Goal: Information Seeking & Learning: Check status

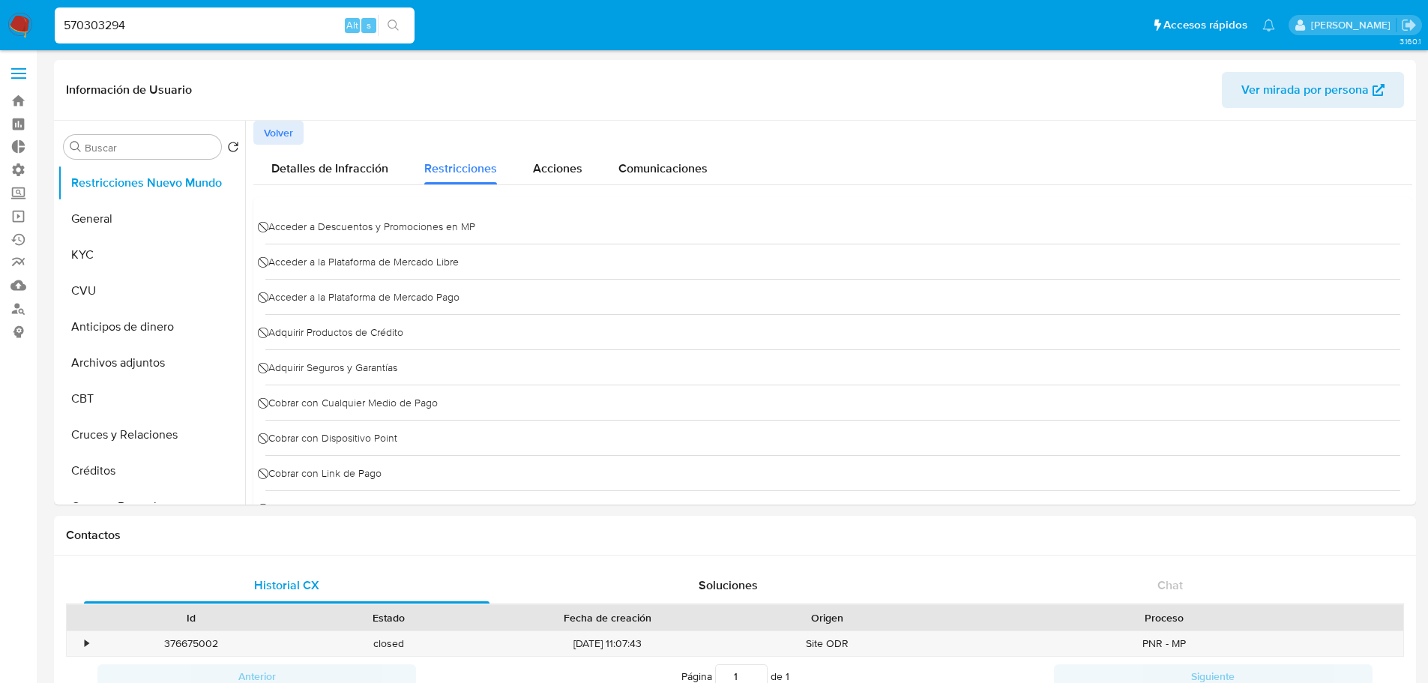
select select "10"
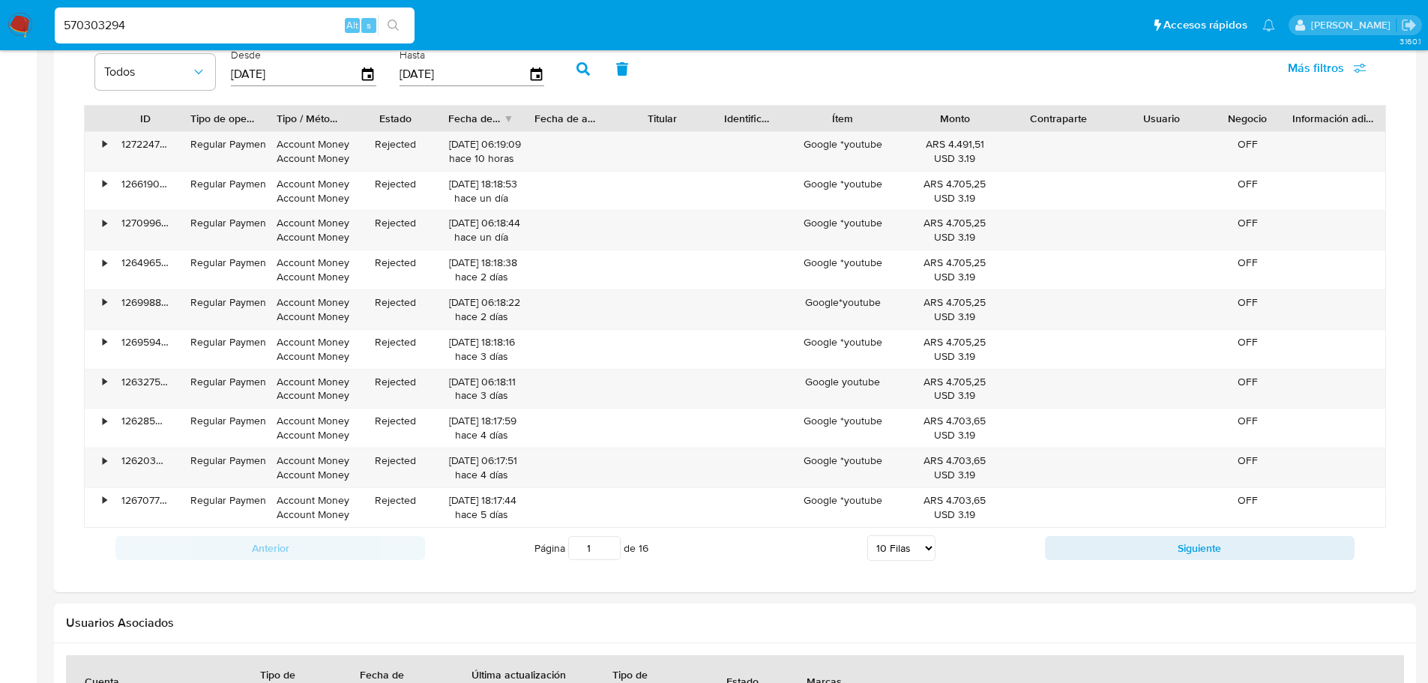
scroll to position [1345, 0]
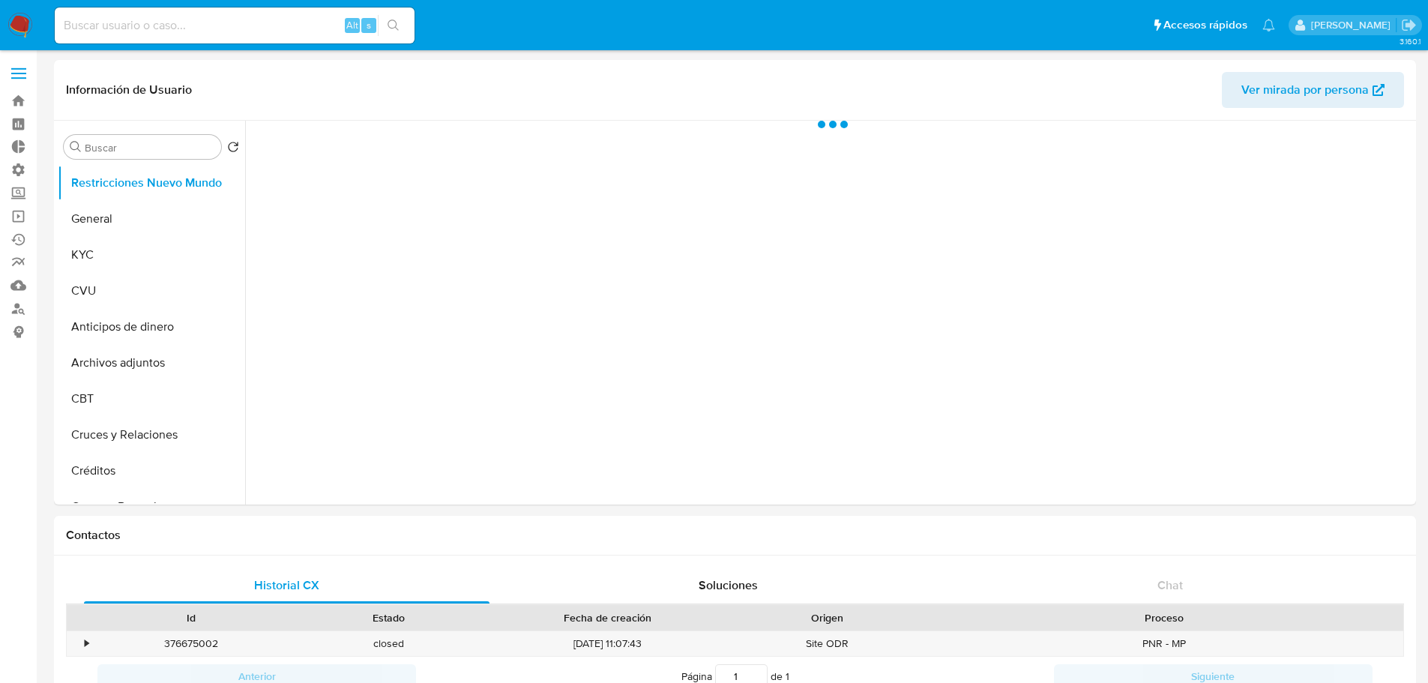
select select "10"
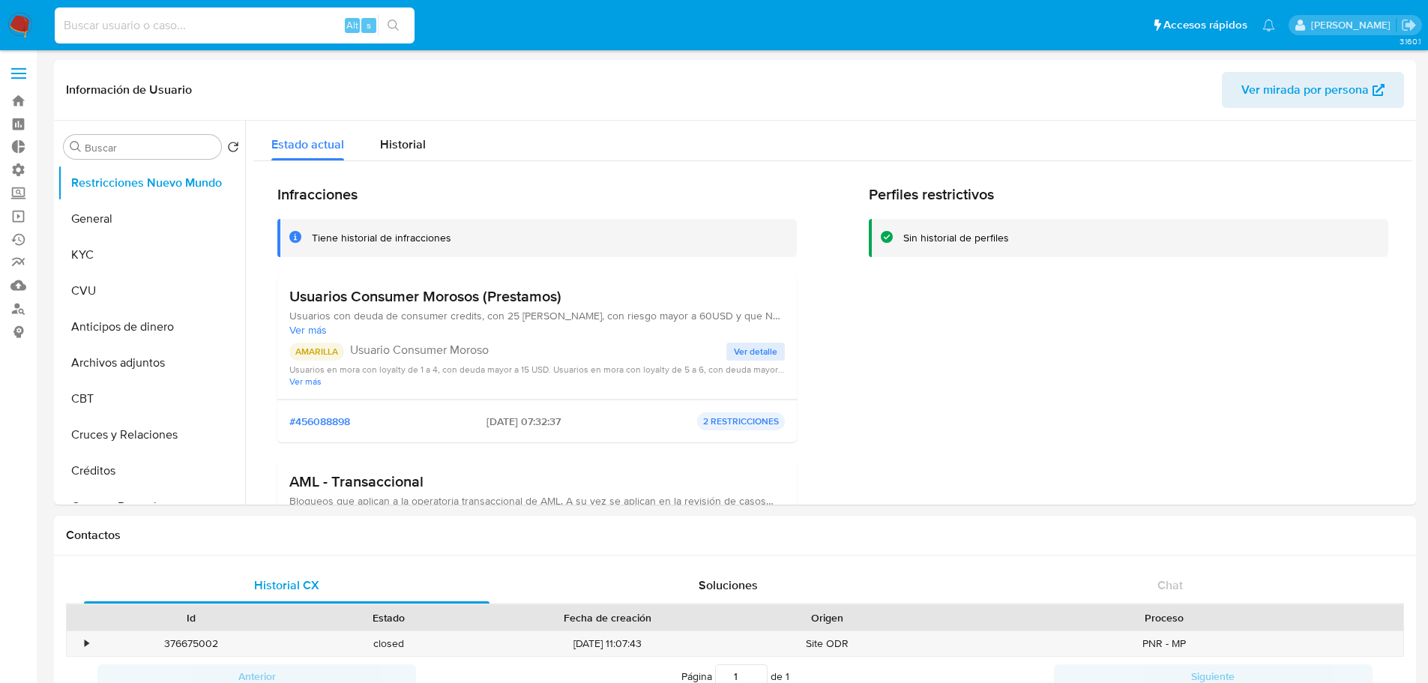
click at [160, 21] on input at bounding box center [235, 25] width 360 height 19
paste input "1620430926"
type input "1620430926"
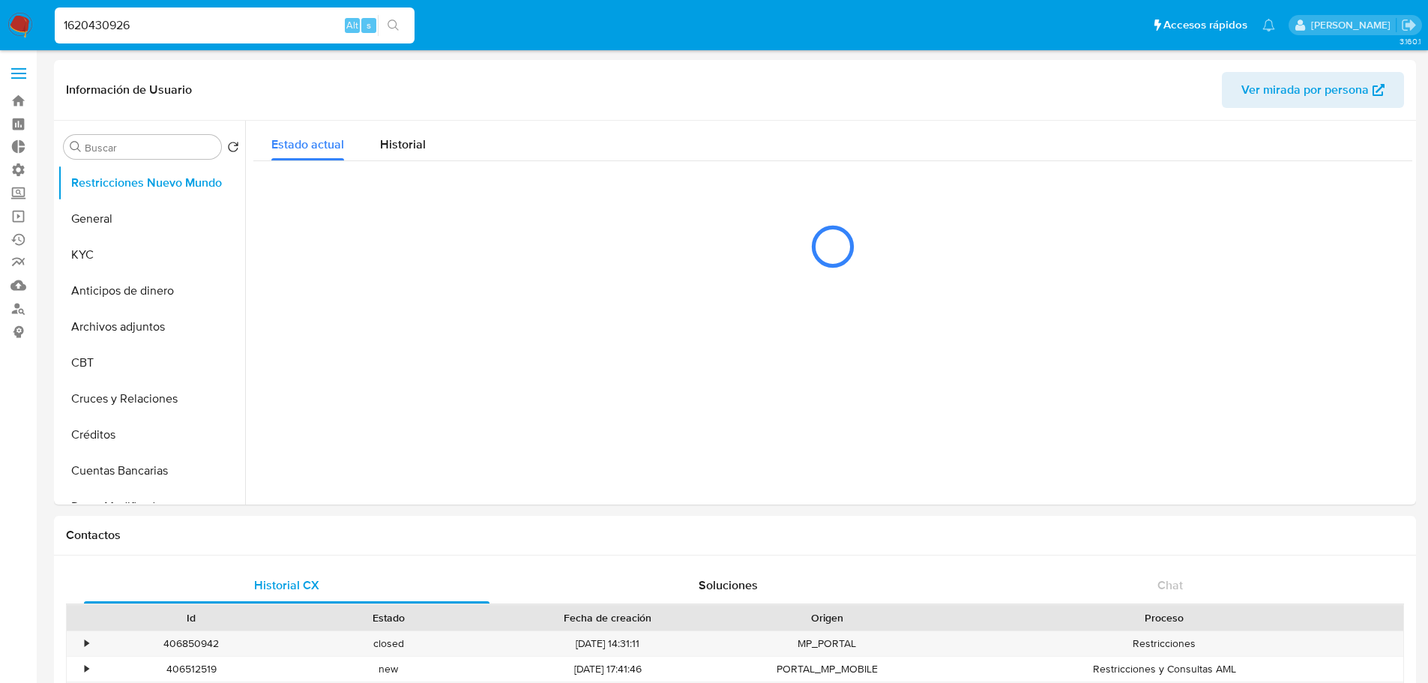
select select "10"
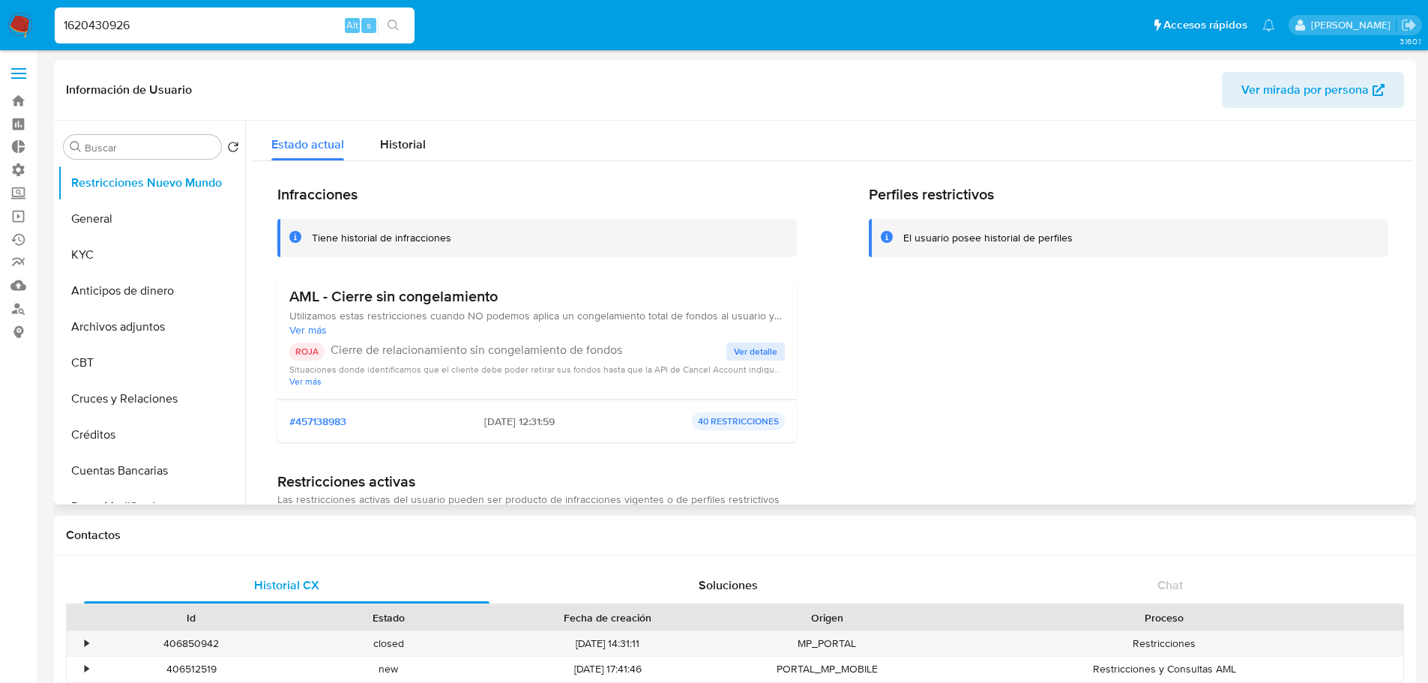
click at [758, 355] on span "Ver detalle" at bounding box center [755, 351] width 43 height 15
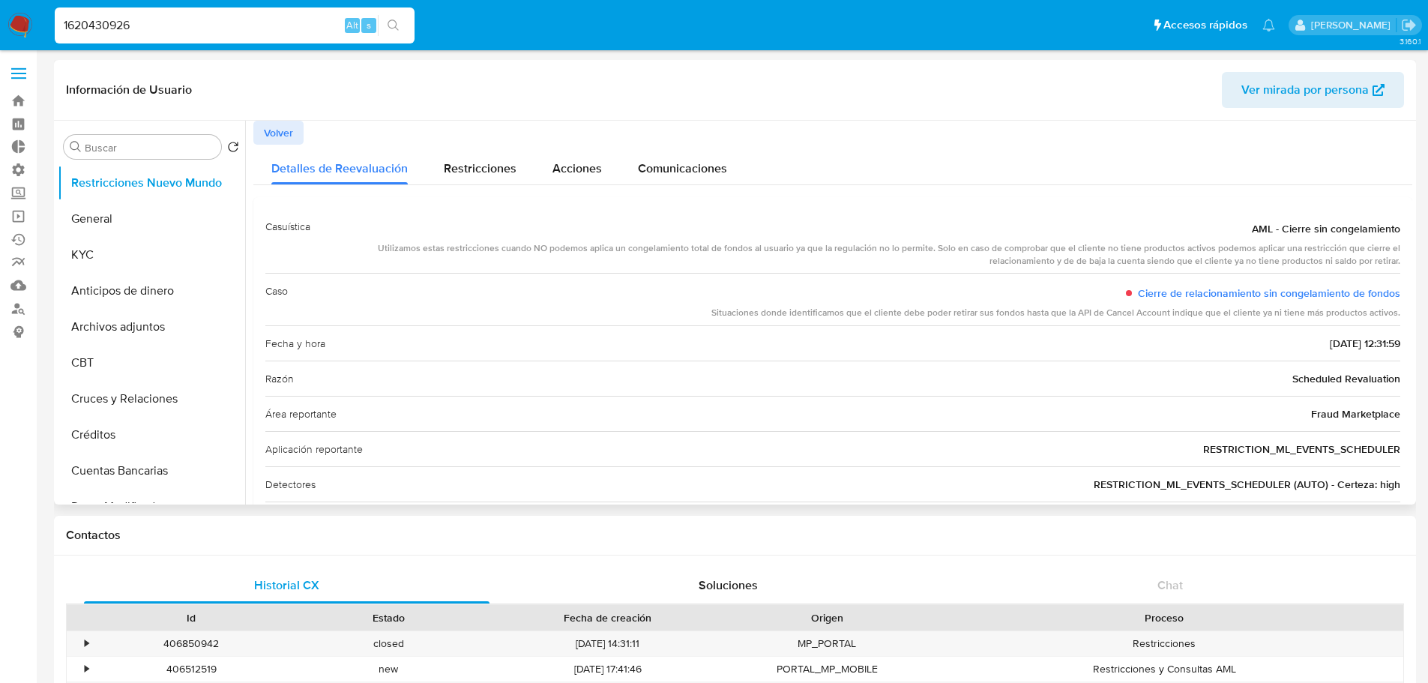
click at [271, 140] on span "Volver" at bounding box center [278, 132] width 29 height 21
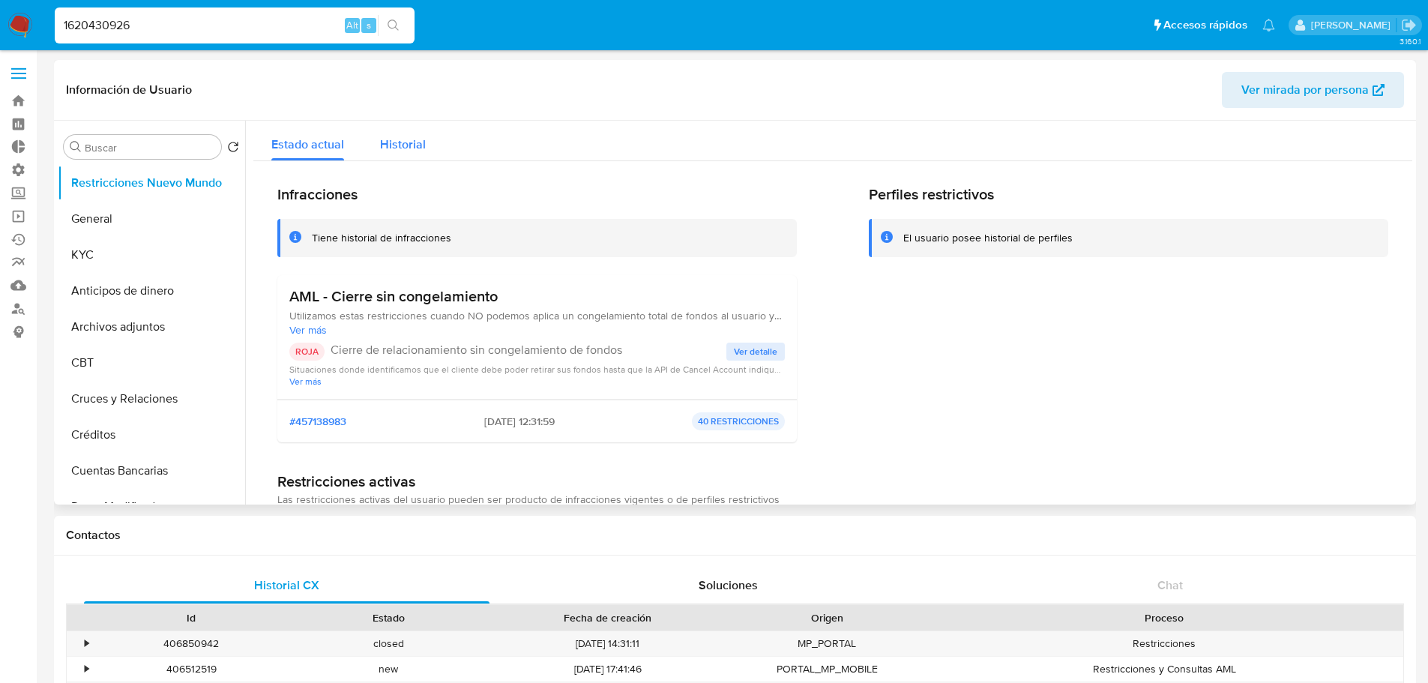
click at [397, 148] on span "Historial" at bounding box center [403, 144] width 46 height 17
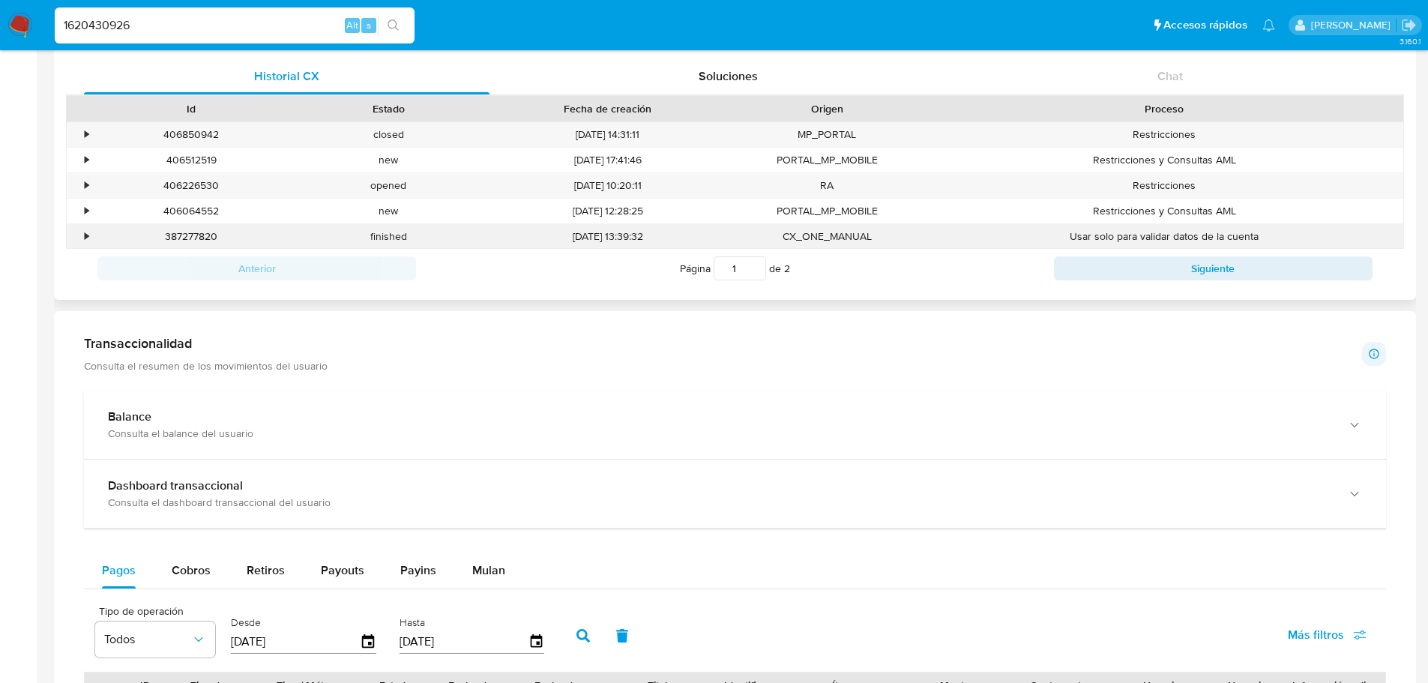
scroll to position [450, 0]
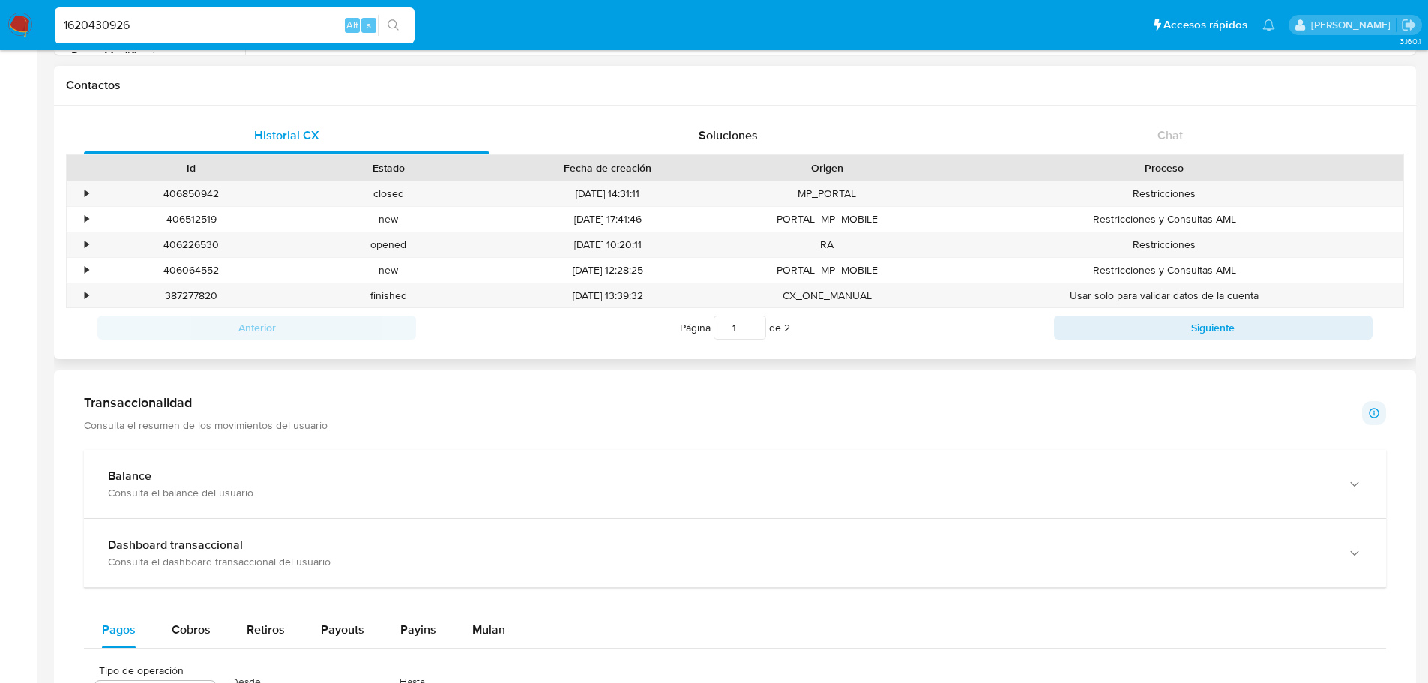
drag, startPoint x: 1437, startPoint y: 481, endPoint x: 631, endPoint y: 88, distance: 895.7
click at [631, 88] on div "Contactos Historial CX Soluciones Chat Id Estado Fecha de creación Origen Proce…" at bounding box center [735, 212] width 1362 height 293
click at [288, 18] on input "1620430926" at bounding box center [235, 25] width 360 height 19
paste input "2710232038"
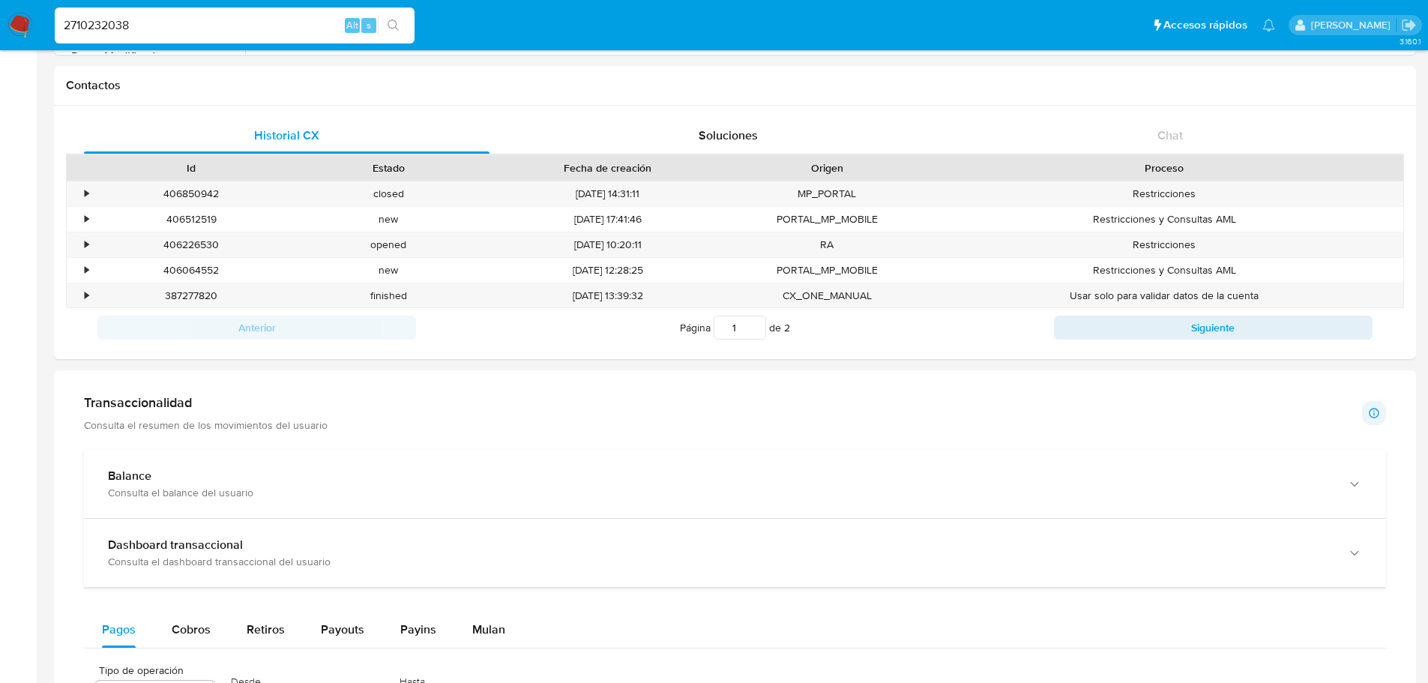
type input "2710232038"
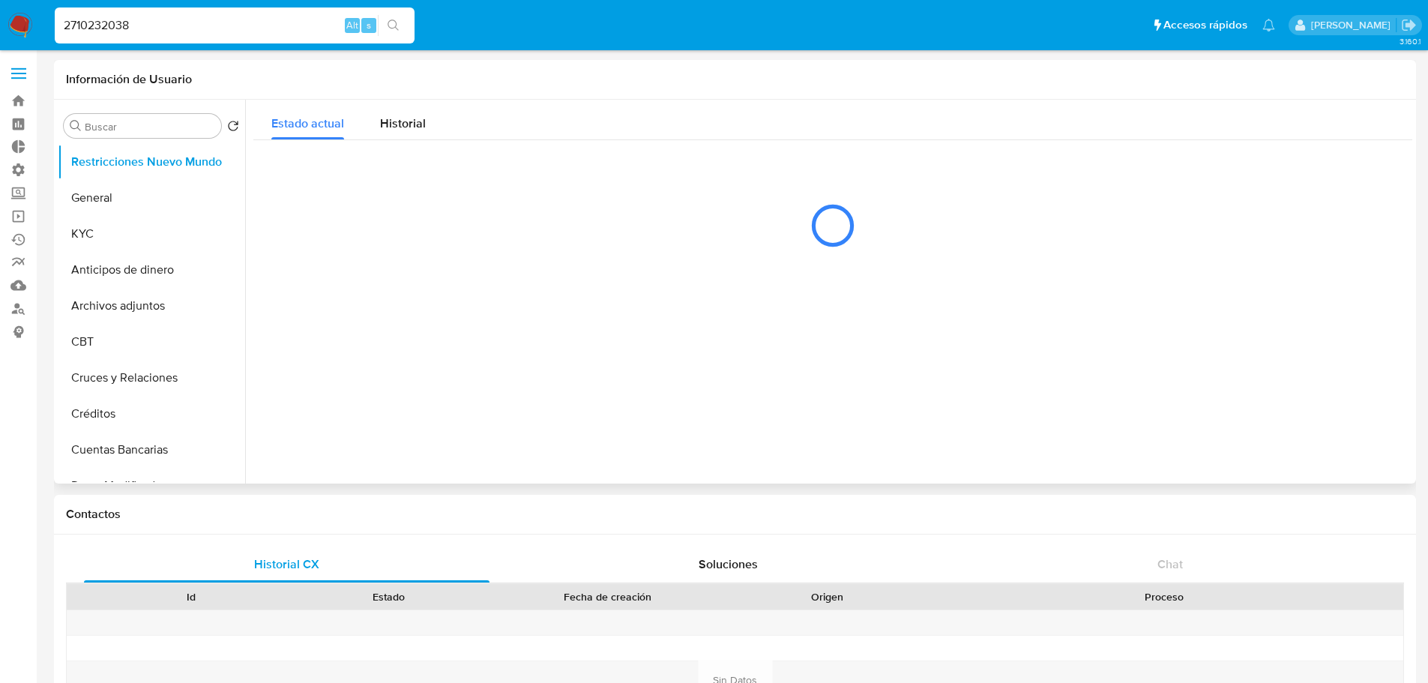
select select "10"
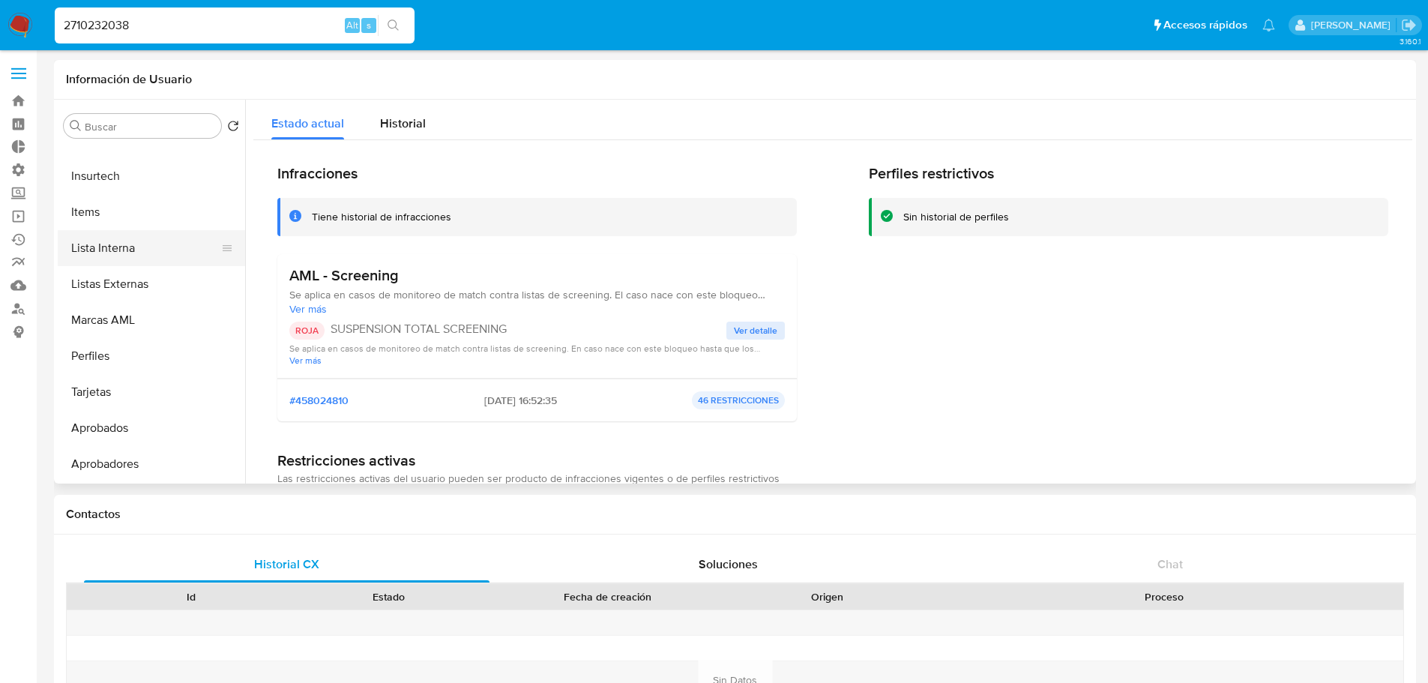
scroll to position [481, 0]
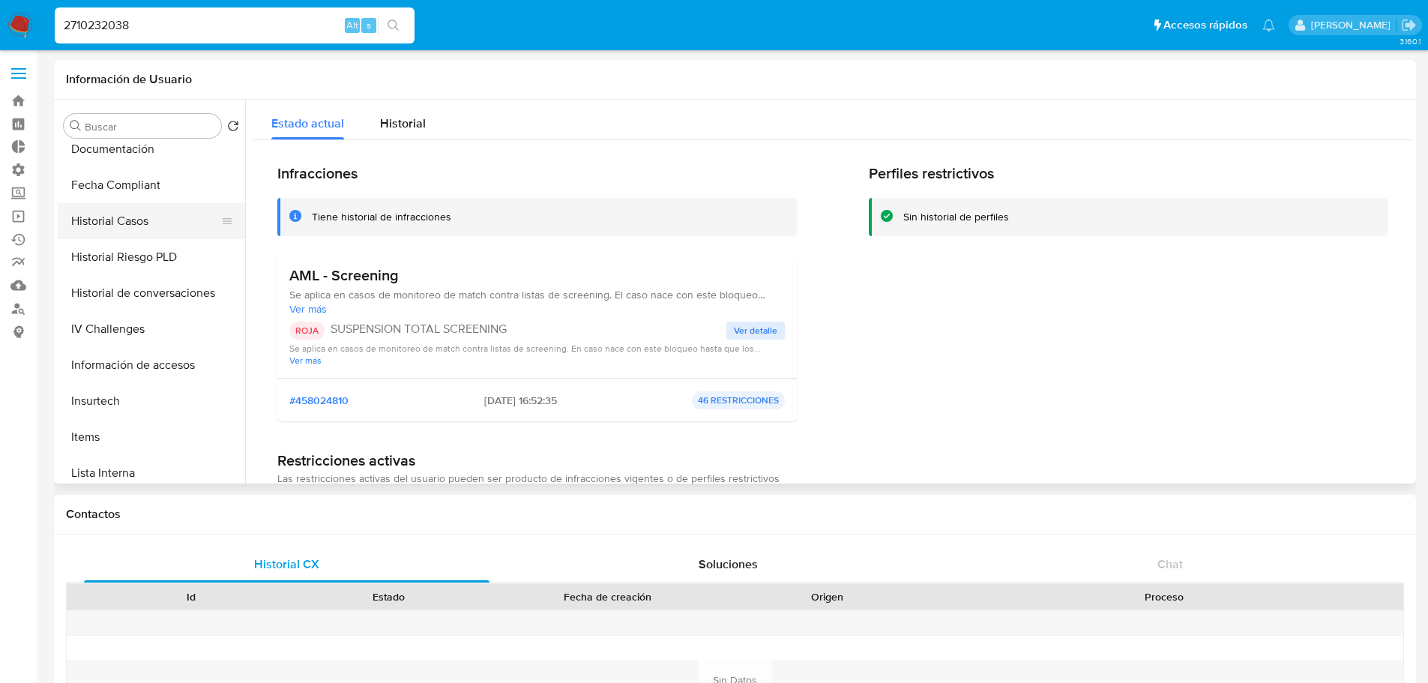
click at [124, 220] on button "Historial Casos" at bounding box center [145, 221] width 175 height 36
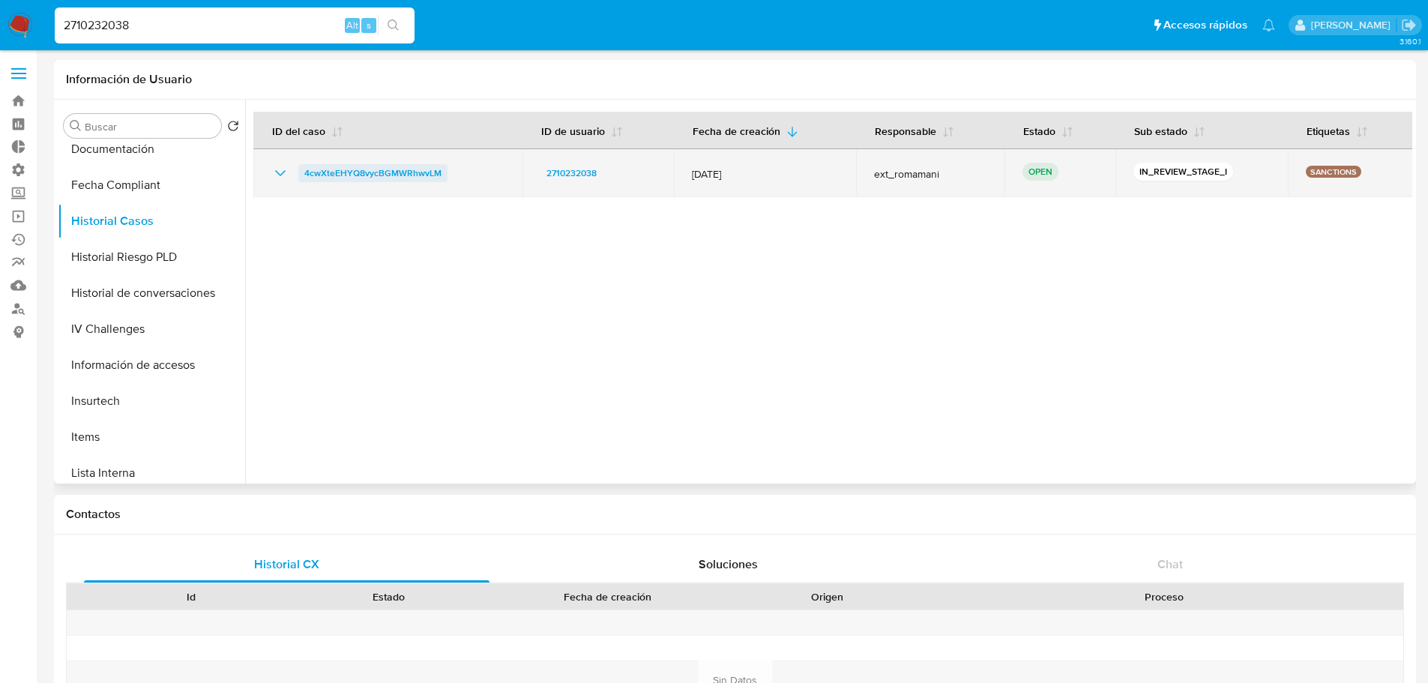
click at [349, 172] on span "4cwXteEHYQ8vycBGMWRhwvLM" at bounding box center [372, 173] width 137 height 18
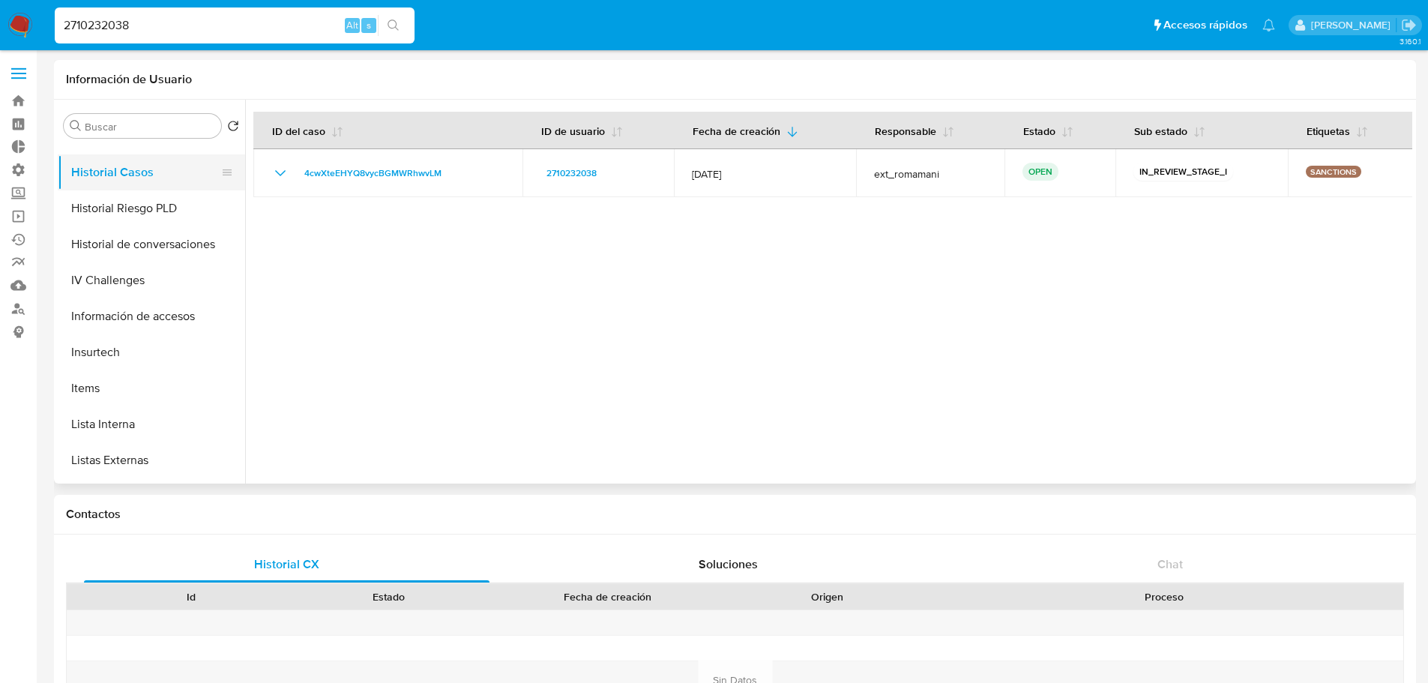
scroll to position [556, 0]
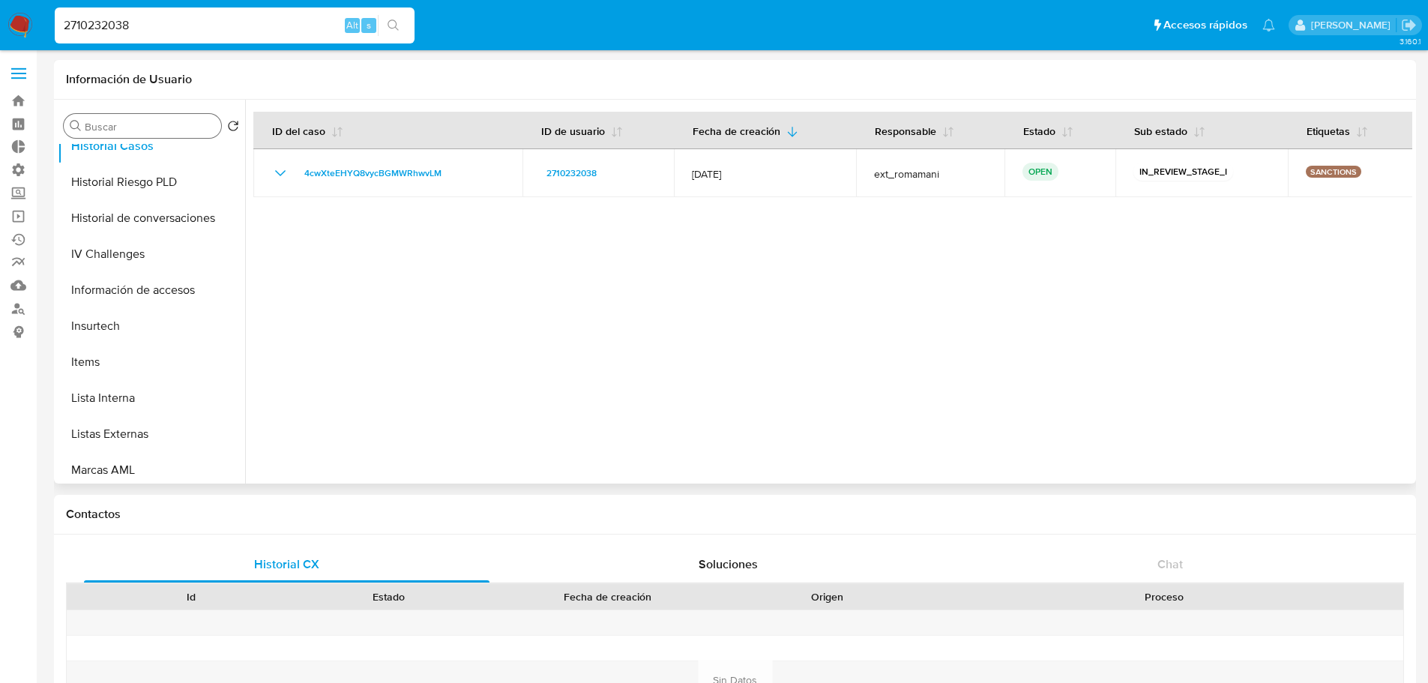
click at [96, 134] on div "Buscar" at bounding box center [142, 126] width 157 height 24
click at [101, 130] on input "Buscar" at bounding box center [150, 126] width 130 height 13
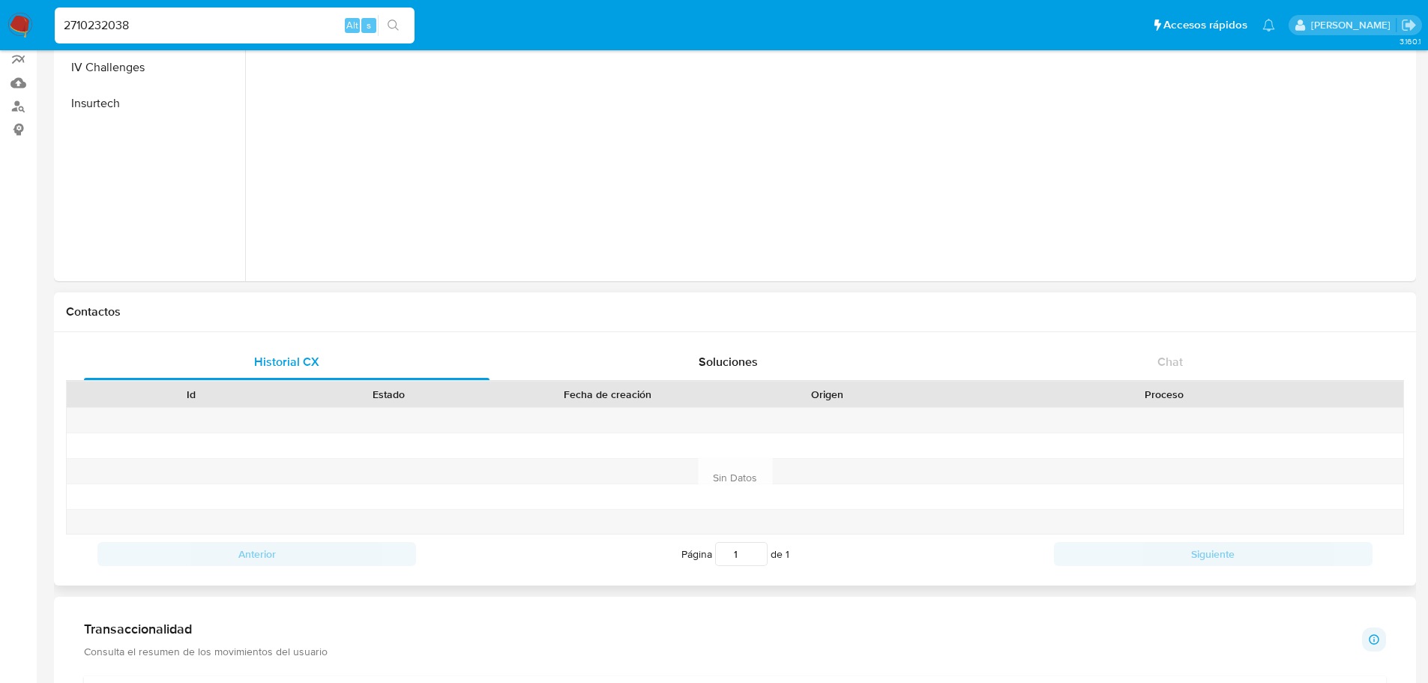
scroll to position [225, 0]
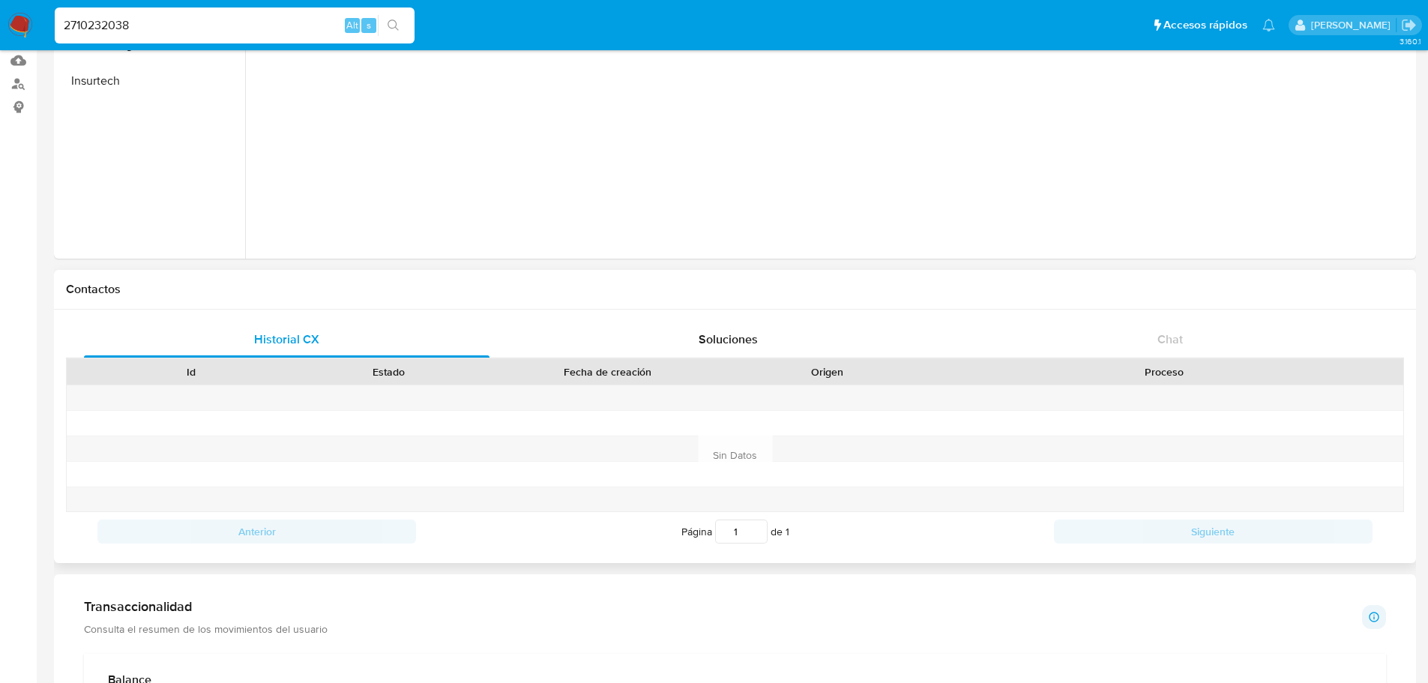
type input "ch"
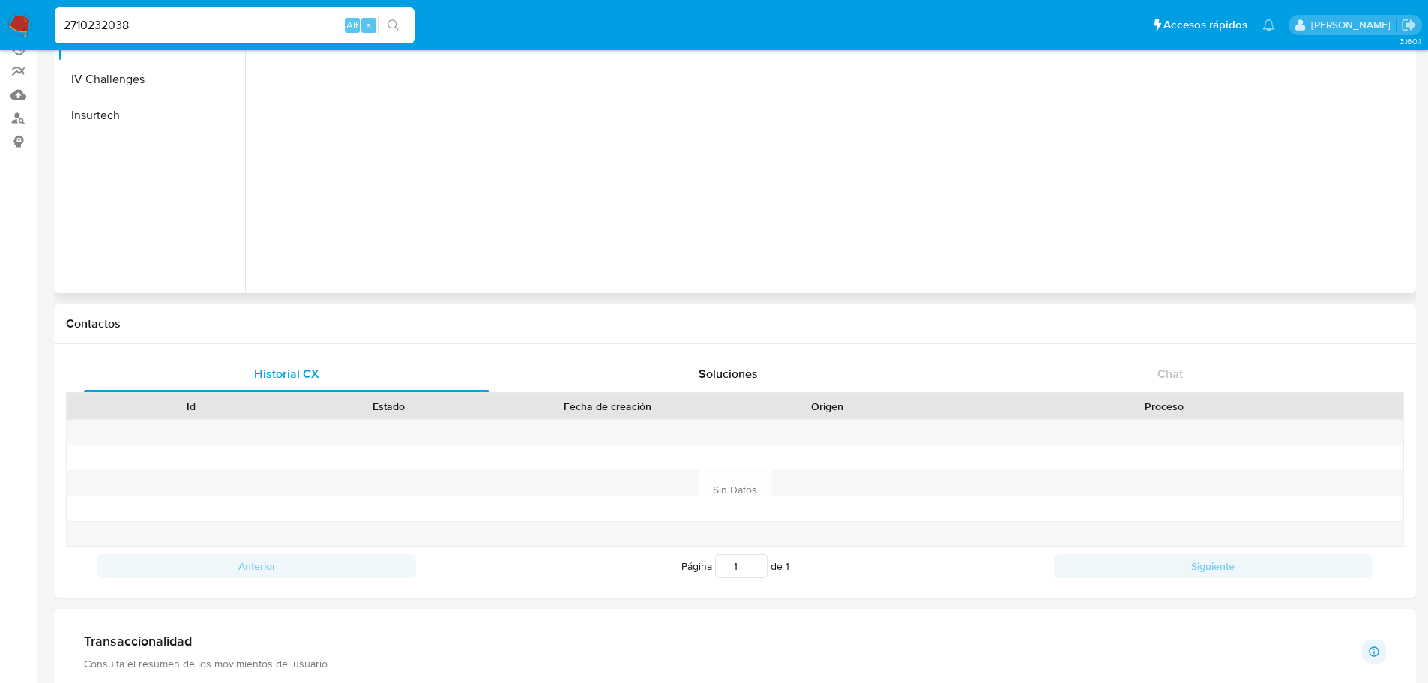
scroll to position [0, 0]
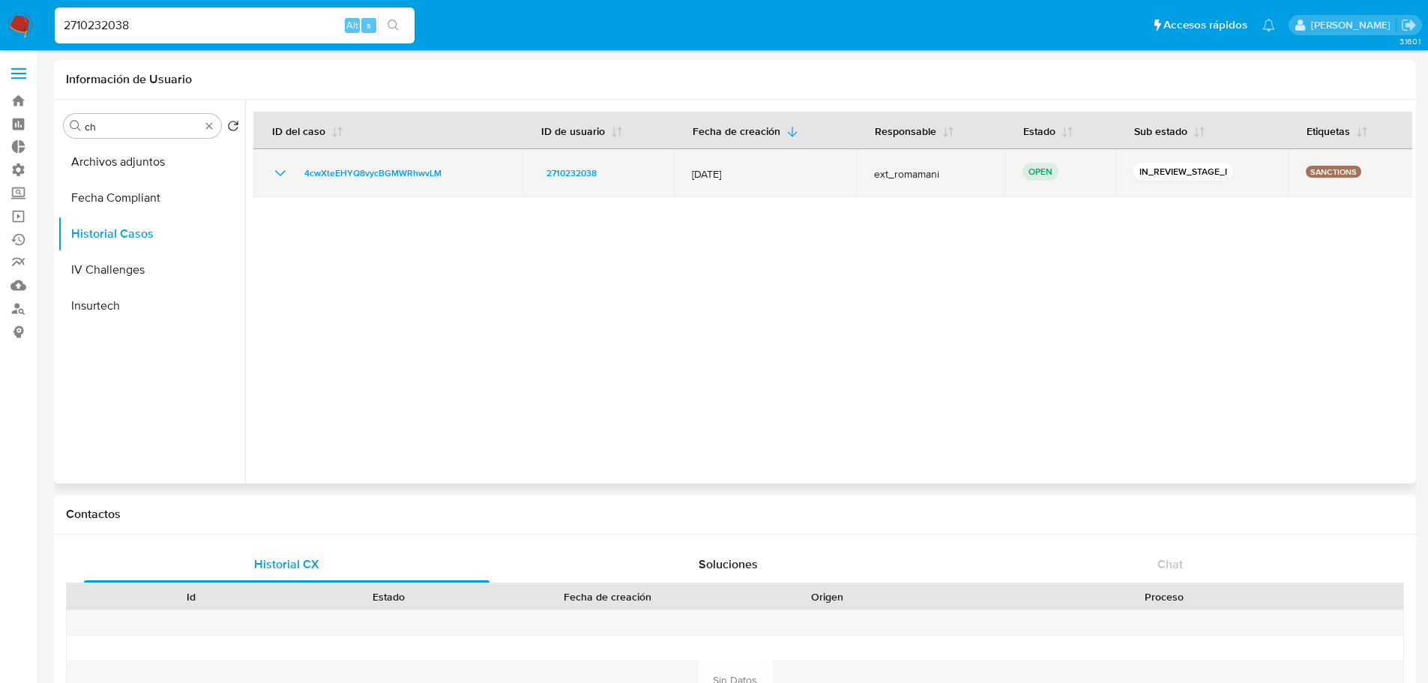
click at [280, 173] on icon "Mostrar/Ocultar" at bounding box center [280, 173] width 18 height 18
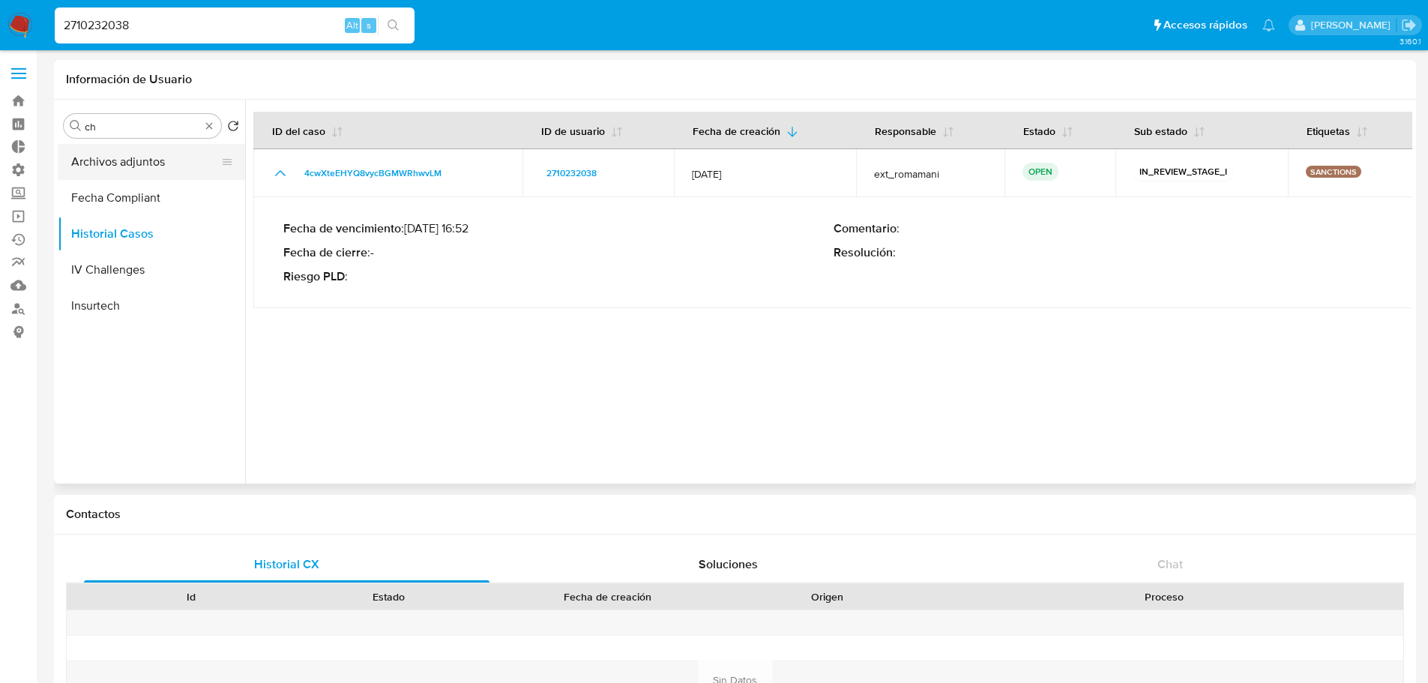
click at [125, 161] on button "Archivos adjuntos" at bounding box center [145, 162] width 175 height 36
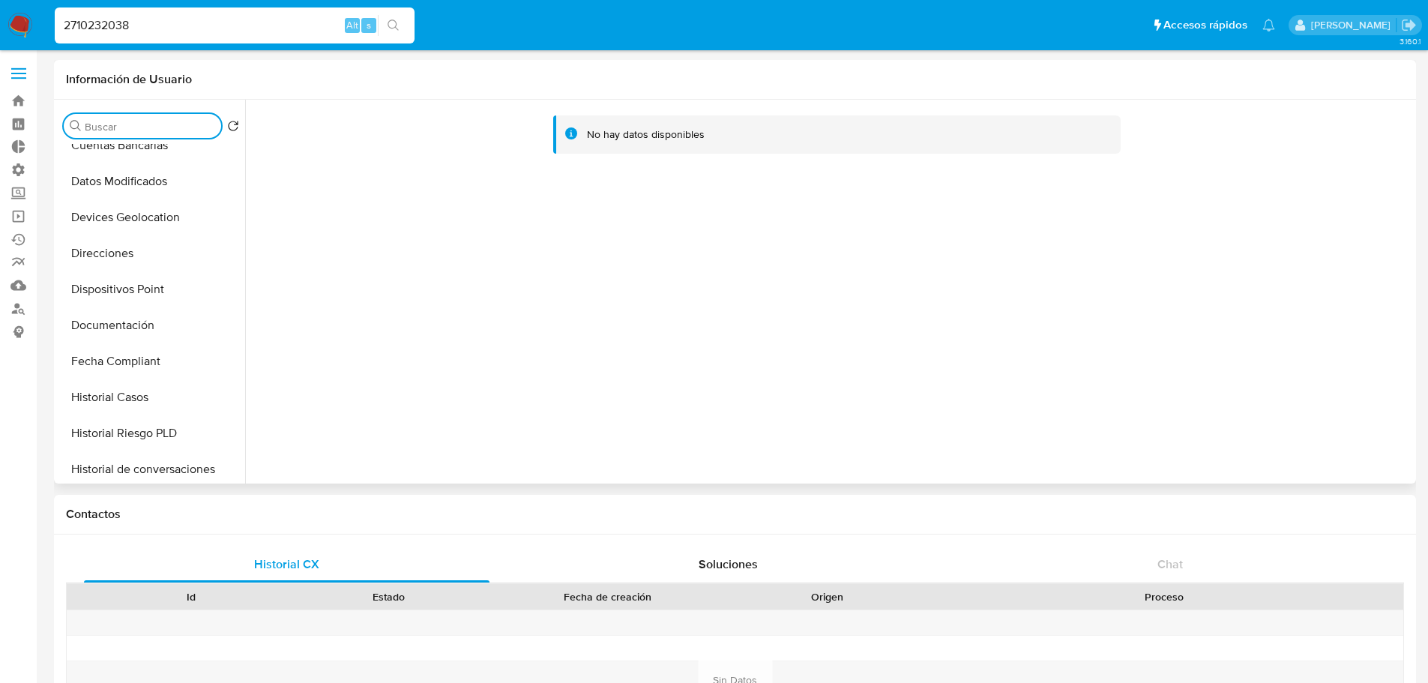
scroll to position [450, 0]
click at [111, 252] on button "Historial Casos" at bounding box center [145, 252] width 175 height 36
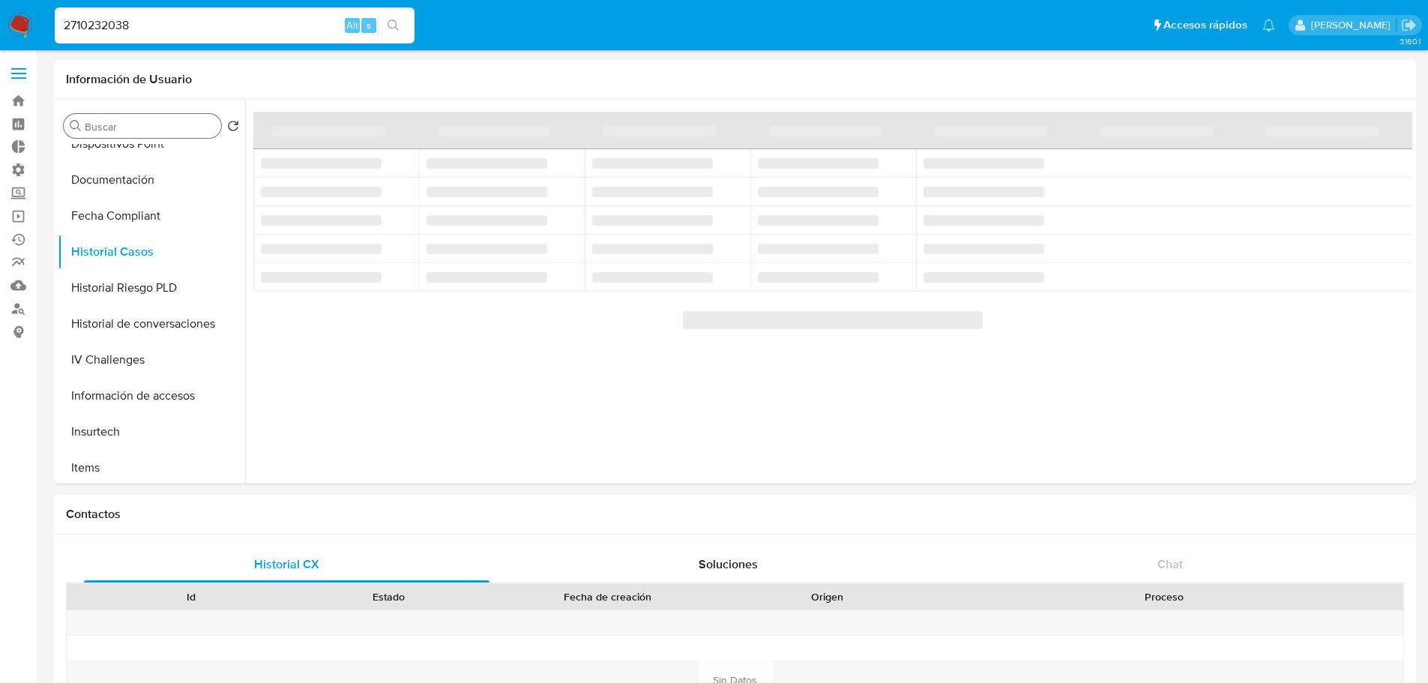
drag, startPoint x: 110, startPoint y: 251, endPoint x: 1, endPoint y: 434, distance: 213.2
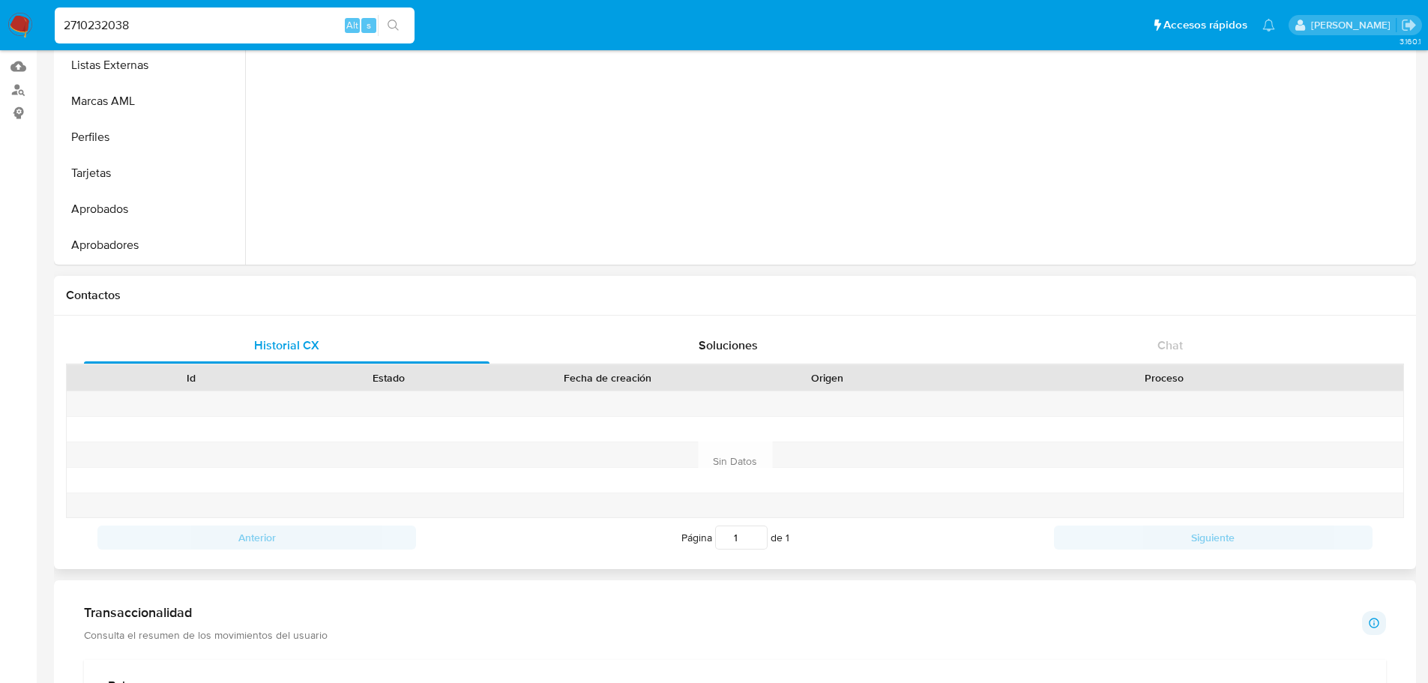
scroll to position [225, 0]
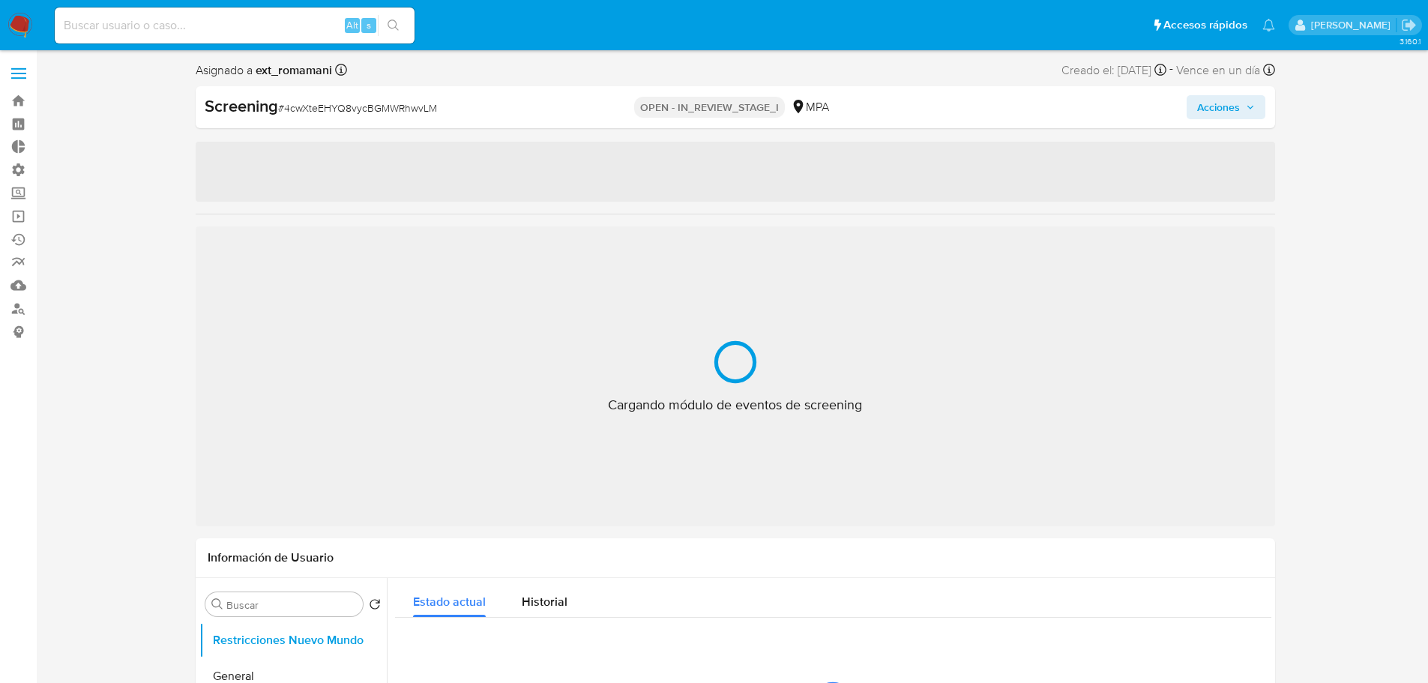
select select "10"
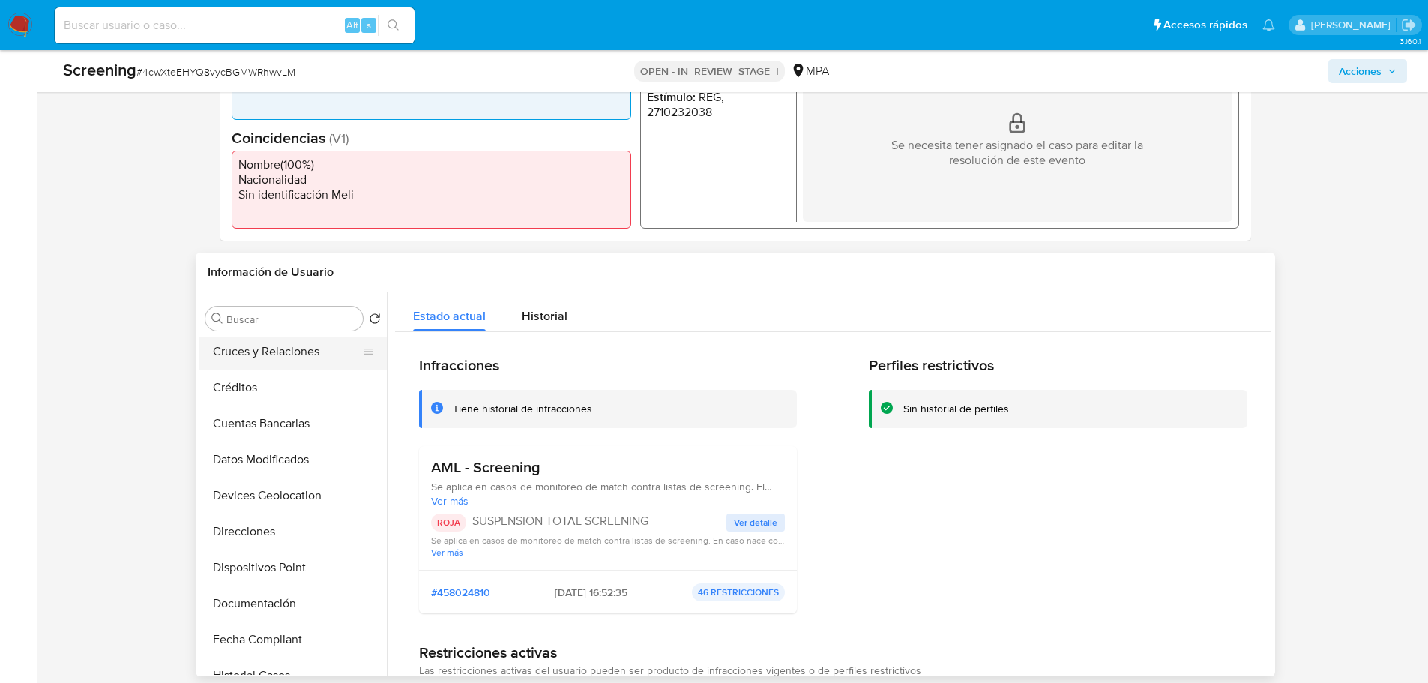
scroll to position [225, 0]
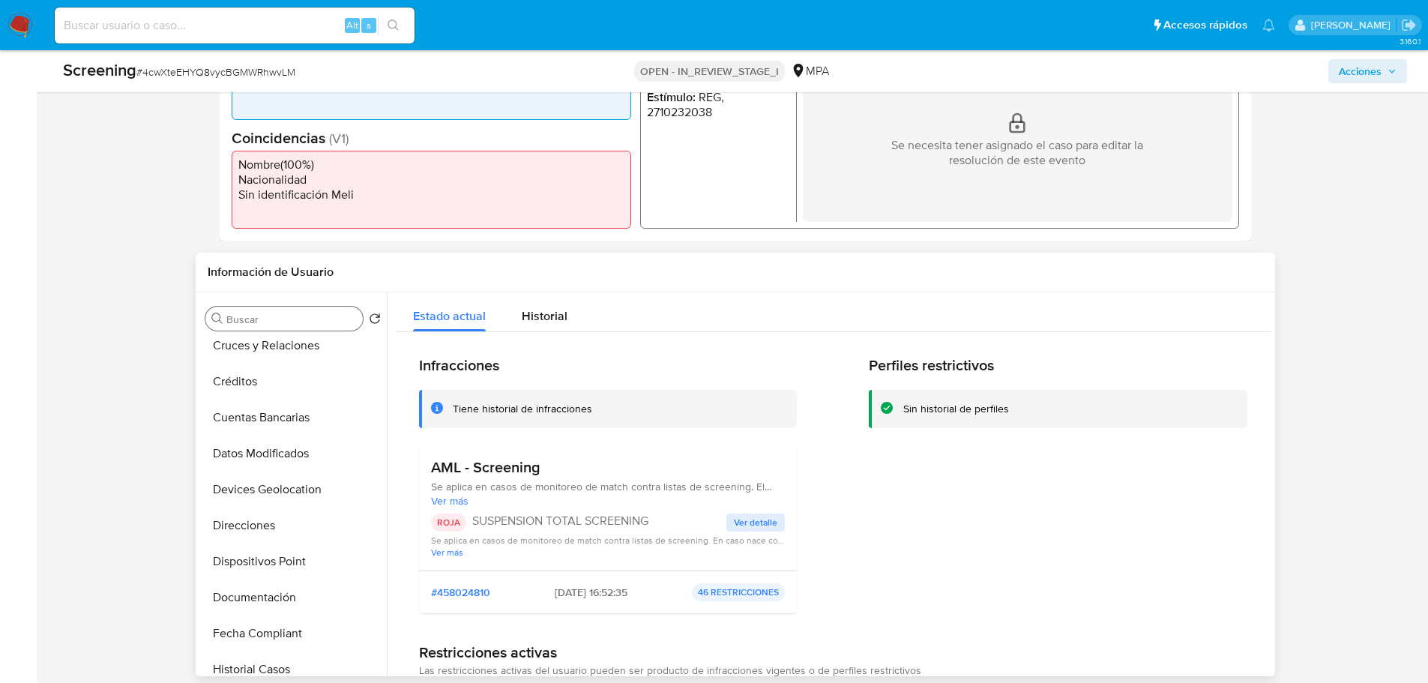
click at [241, 313] on input "Buscar" at bounding box center [291, 319] width 130 height 13
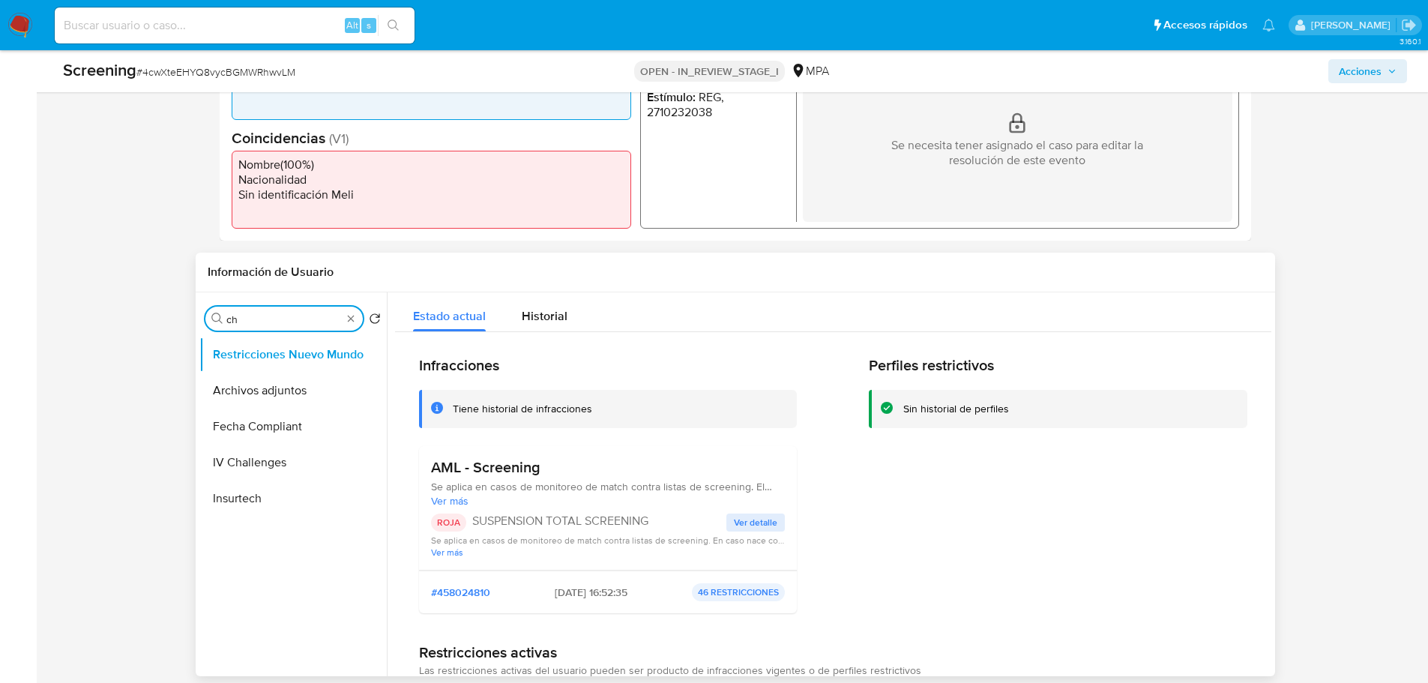
type input "c"
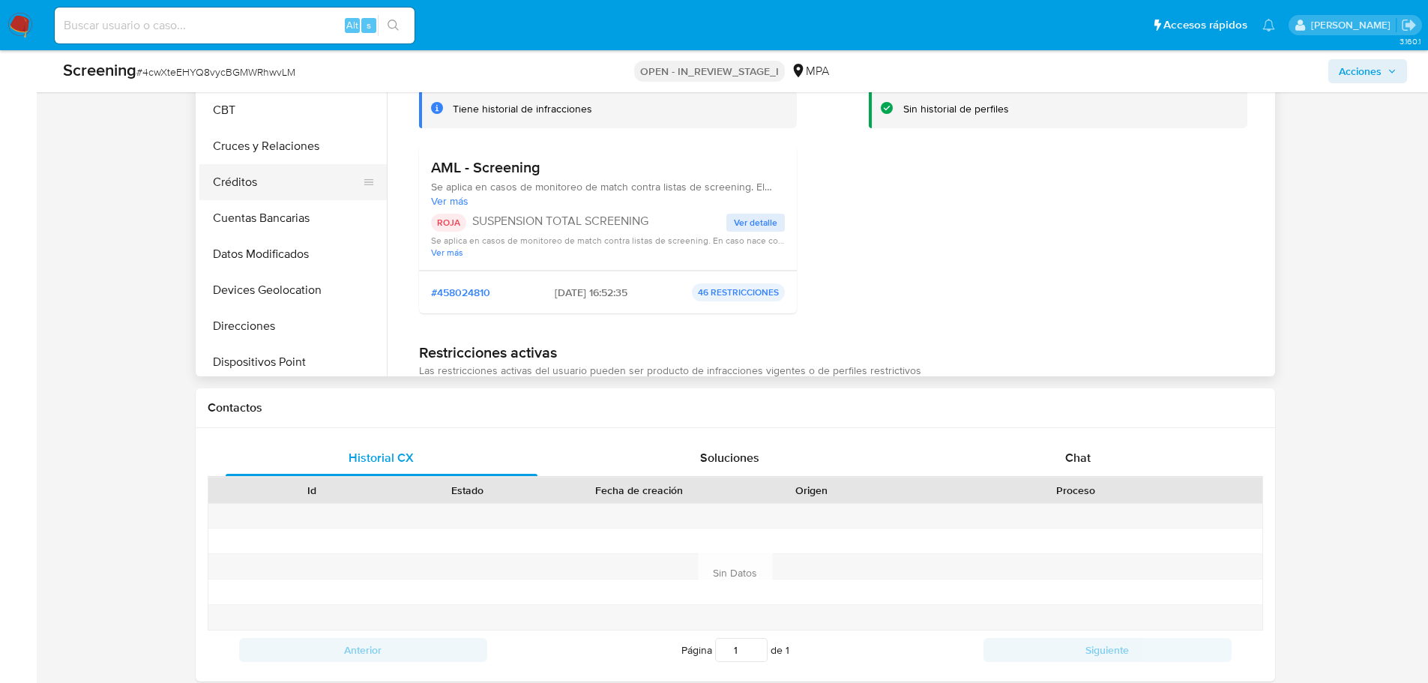
scroll to position [300, 0]
click at [1083, 458] on span "Chat" at bounding box center [1077, 457] width 25 height 17
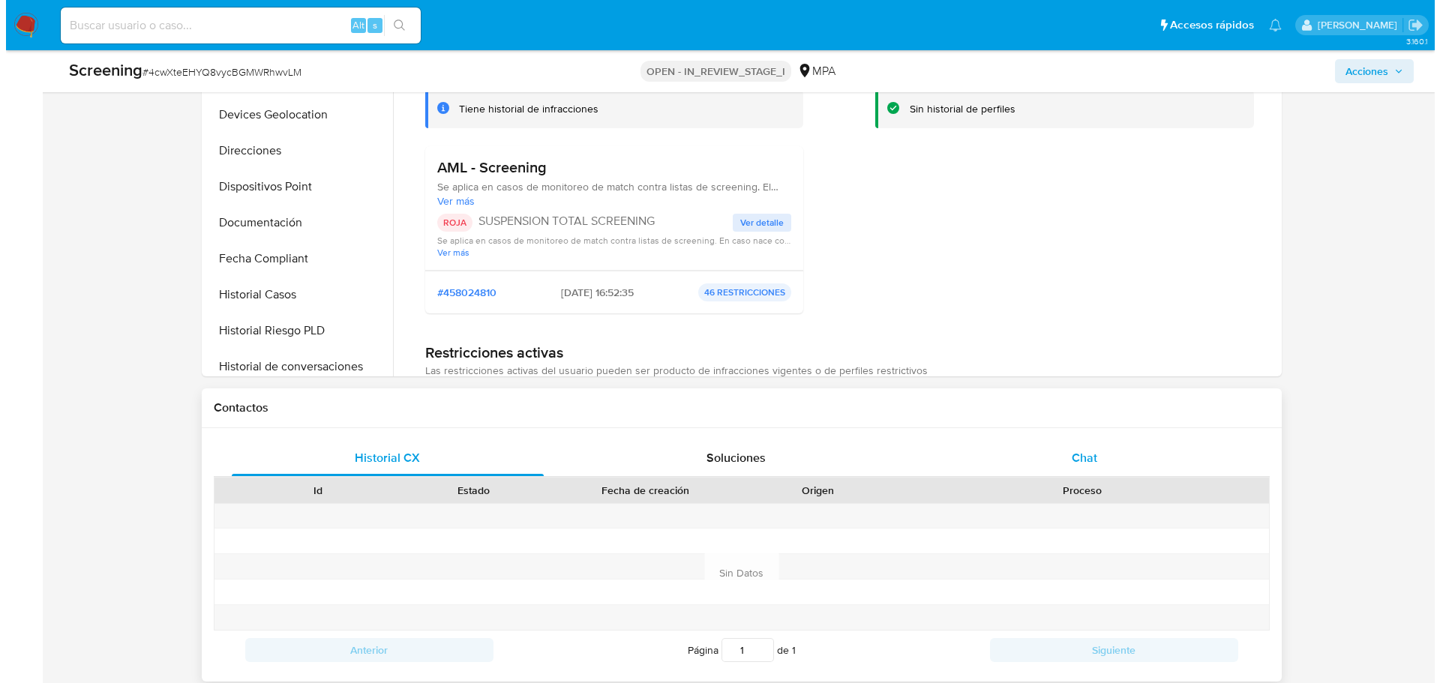
scroll to position [0, 0]
